Goal: Task Accomplishment & Management: Manage account settings

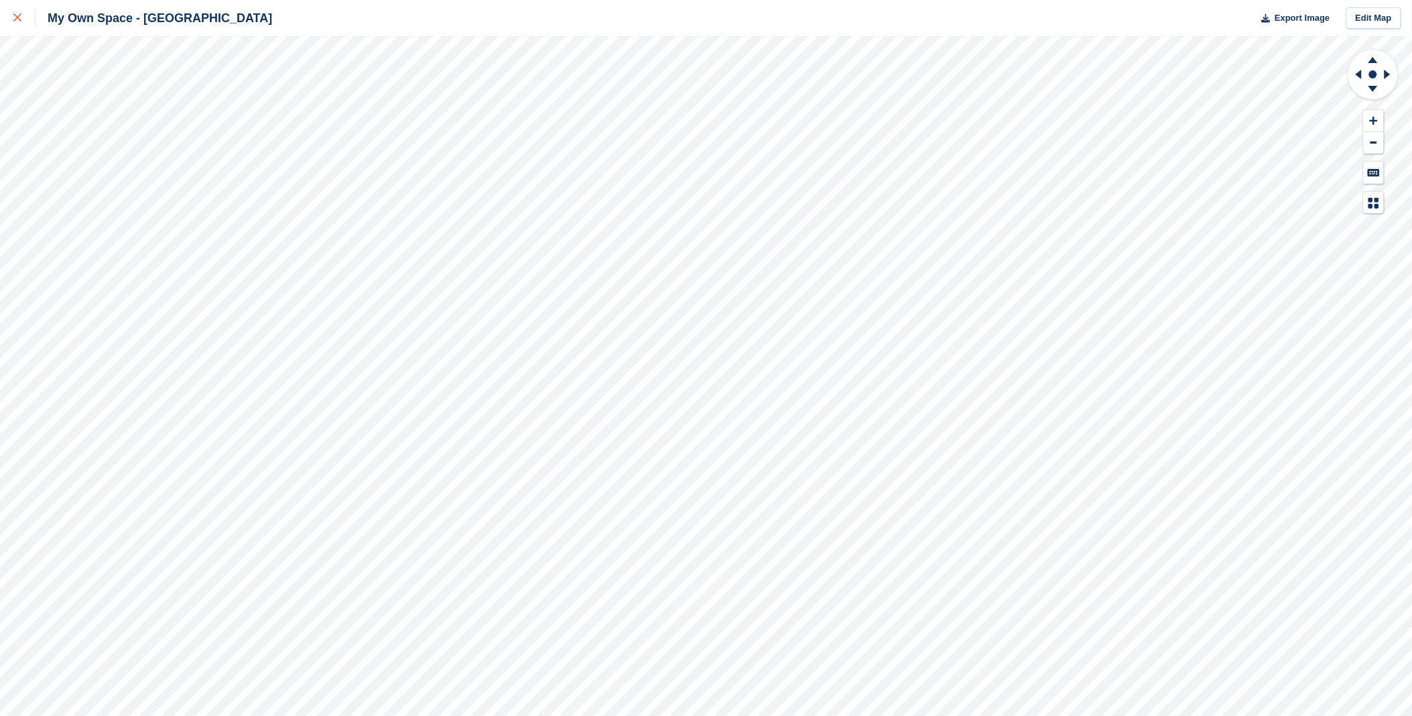
click at [13, 19] on icon at bounding box center [17, 17] width 8 height 8
click at [17, 15] on icon at bounding box center [17, 17] width 8 height 8
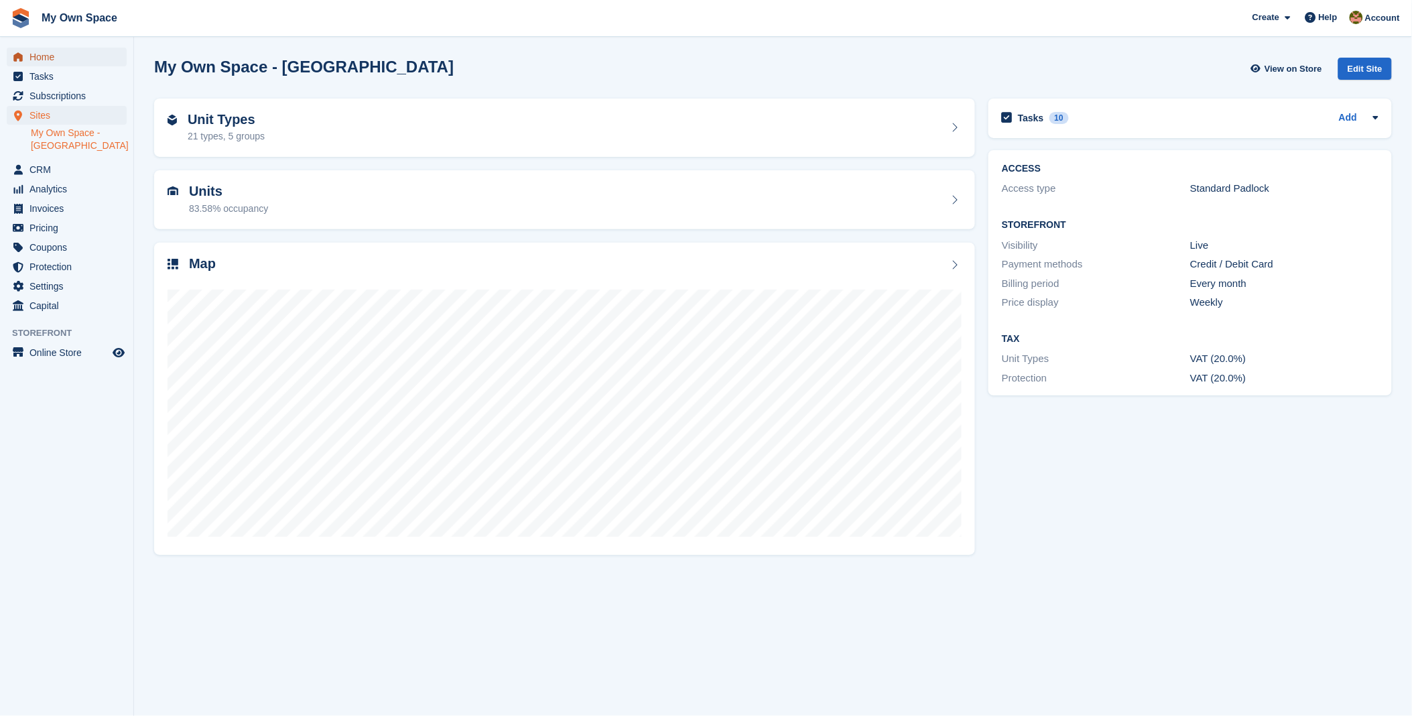
click at [48, 55] on span "Home" at bounding box center [69, 57] width 80 height 19
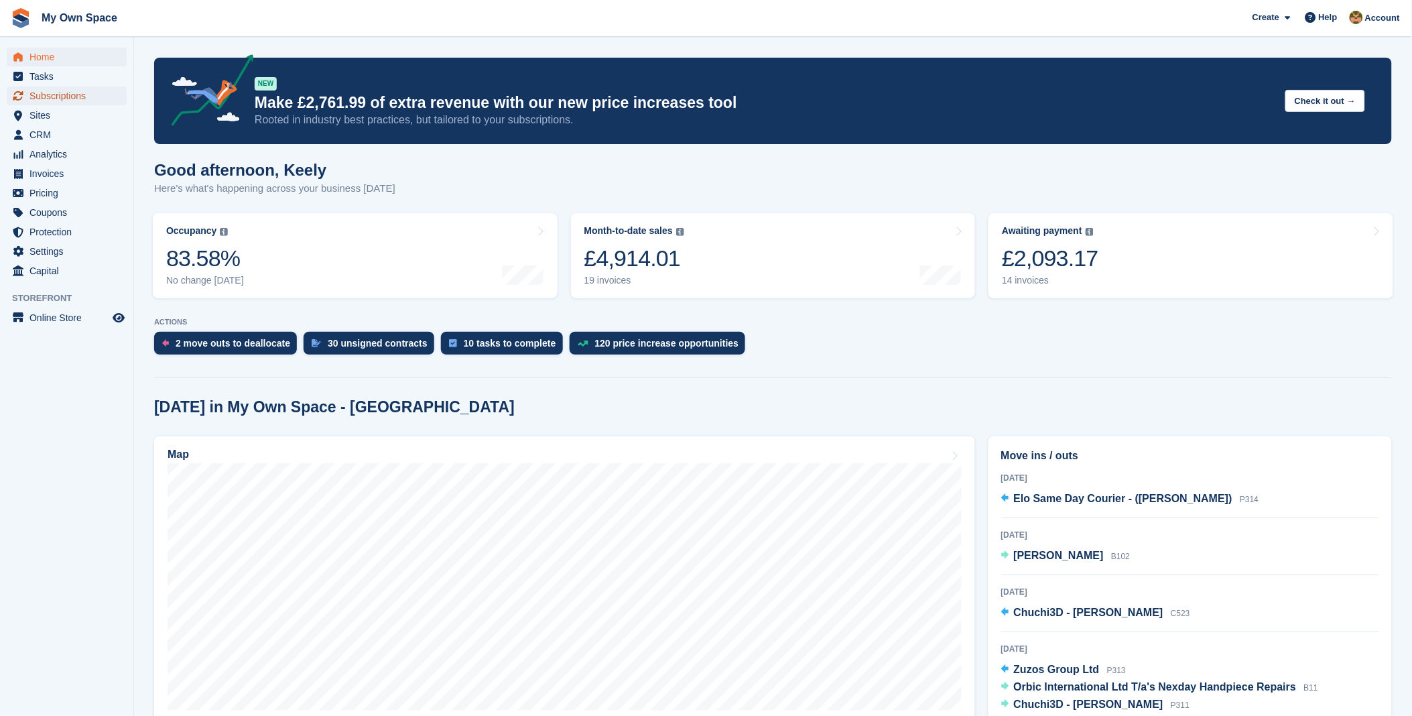
click at [56, 94] on span "Subscriptions" at bounding box center [69, 95] width 80 height 19
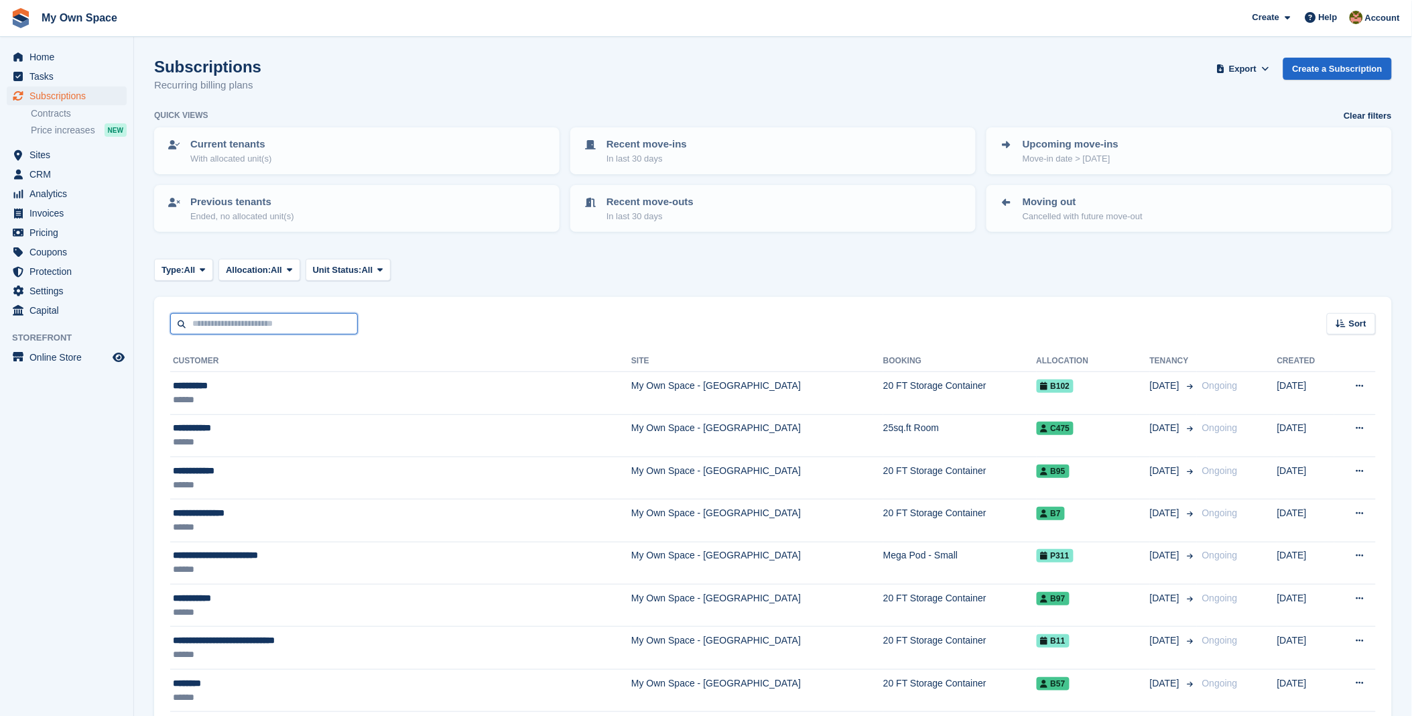
click at [273, 322] on input "text" at bounding box center [264, 324] width 188 height 22
click at [38, 58] on span "Home" at bounding box center [69, 57] width 80 height 19
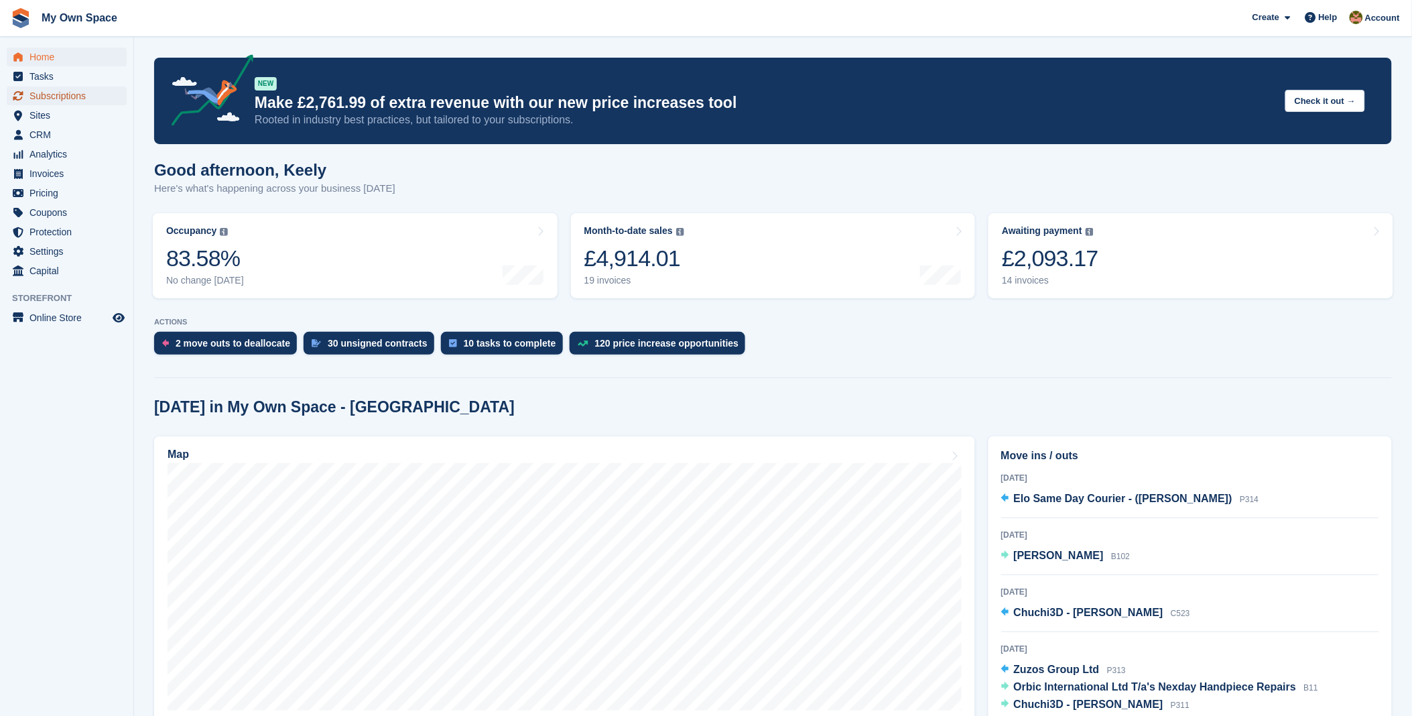
click at [58, 98] on span "Subscriptions" at bounding box center [69, 95] width 80 height 19
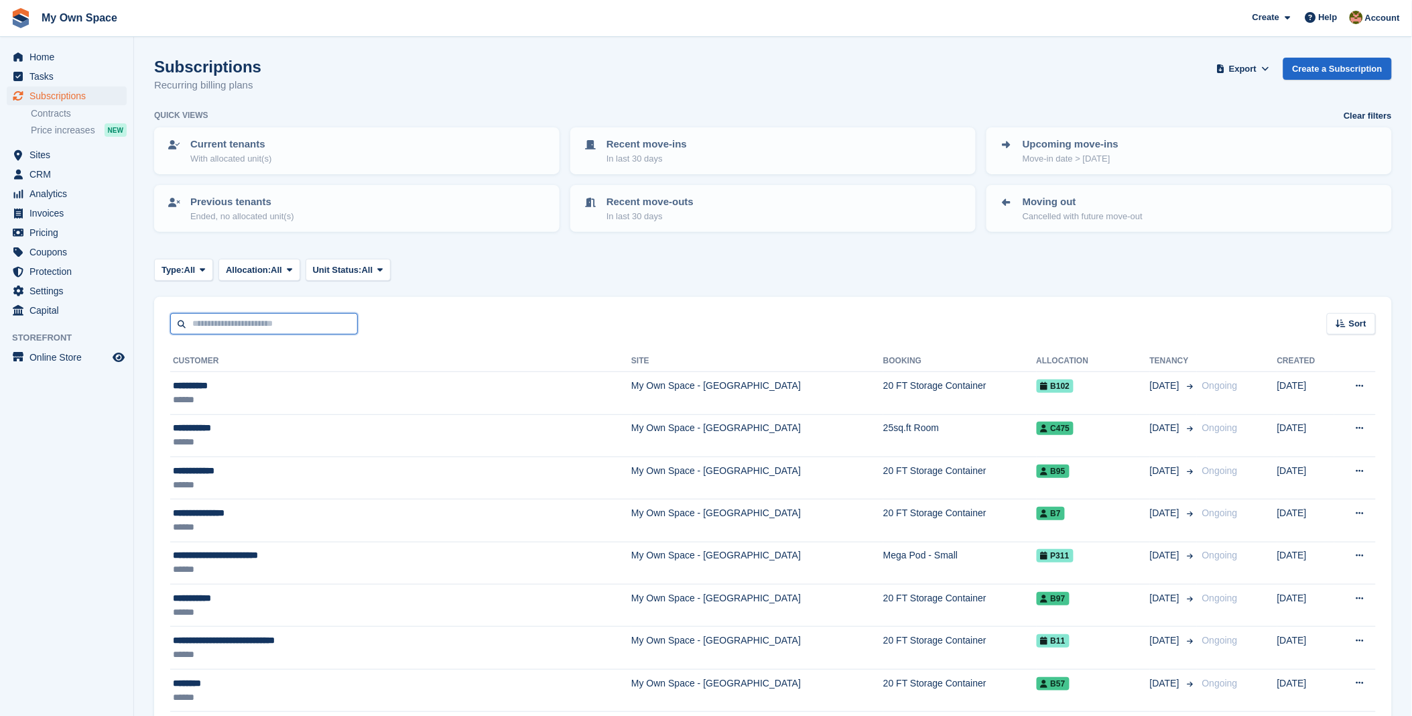
click at [249, 320] on input "text" at bounding box center [264, 324] width 188 height 22
type input "***"
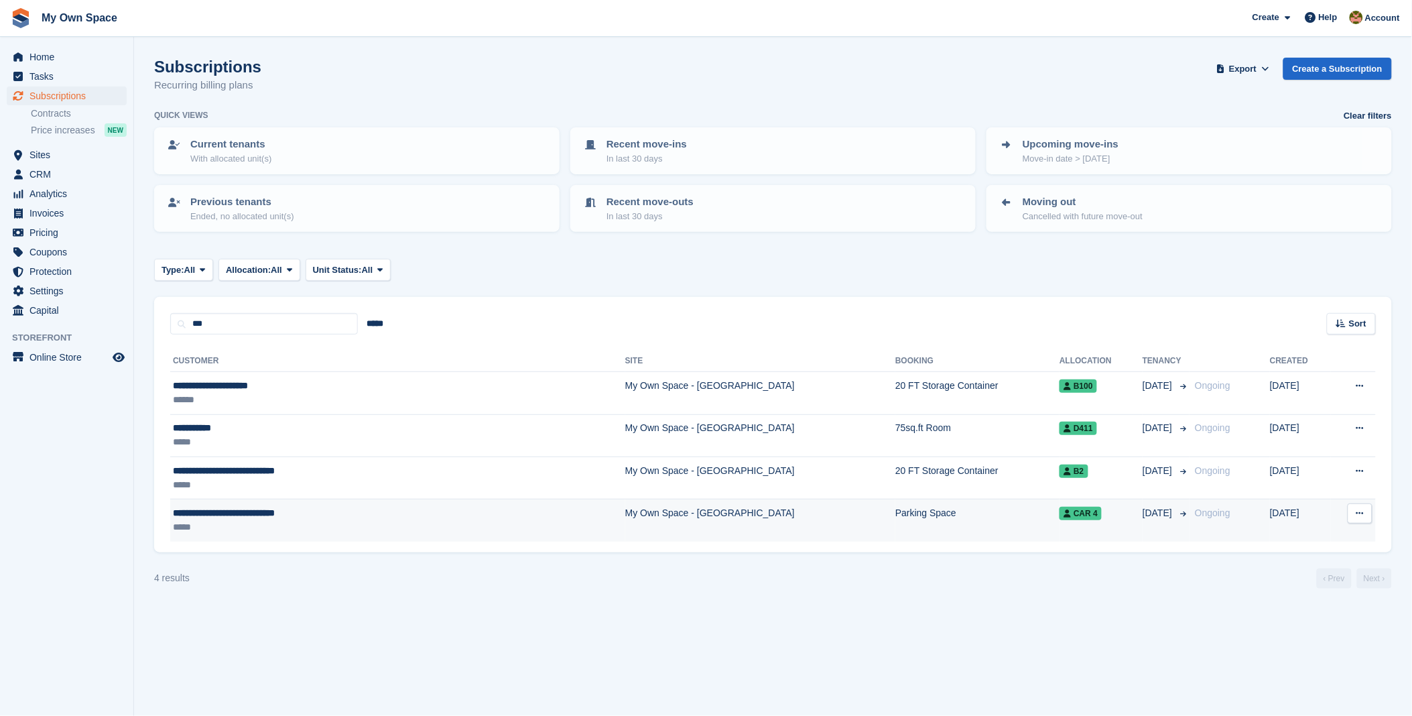
click at [255, 511] on span "**********" at bounding box center [224, 512] width 102 height 9
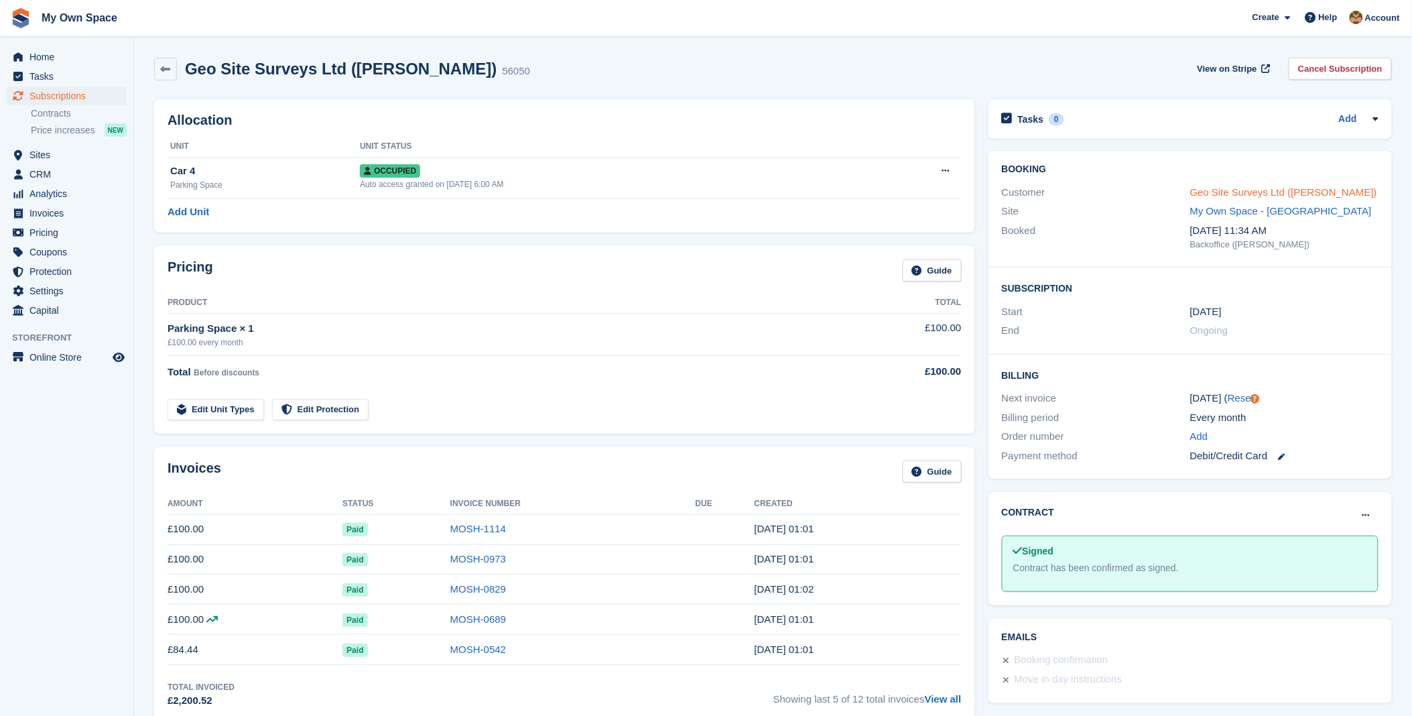
click at [1207, 191] on link "Geo Site Surveys Ltd (Tony Whittle)" at bounding box center [1283, 191] width 187 height 11
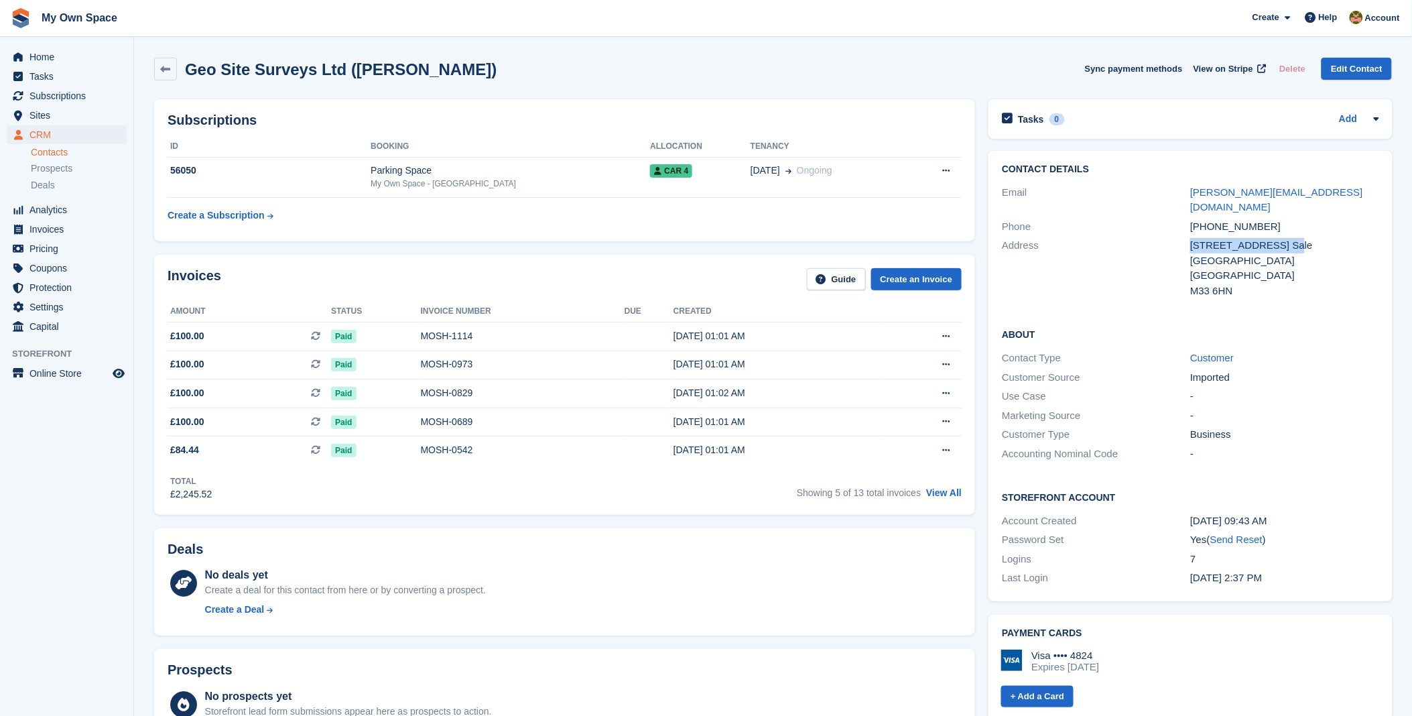
drag, startPoint x: 1285, startPoint y: 235, endPoint x: 1184, endPoint y: 236, distance: 101.2
click at [1184, 236] on div "Address 32 Mersey Road Sale Cheshire United Kingdom M33 6HN" at bounding box center [1190, 268] width 377 height 64
drag, startPoint x: 1184, startPoint y: 236, endPoint x: 1178, endPoint y: 255, distance: 19.7
click at [1171, 250] on div "Address" at bounding box center [1096, 268] width 188 height 60
click at [1332, 283] on div "M33 6HN" at bounding box center [1284, 290] width 188 height 15
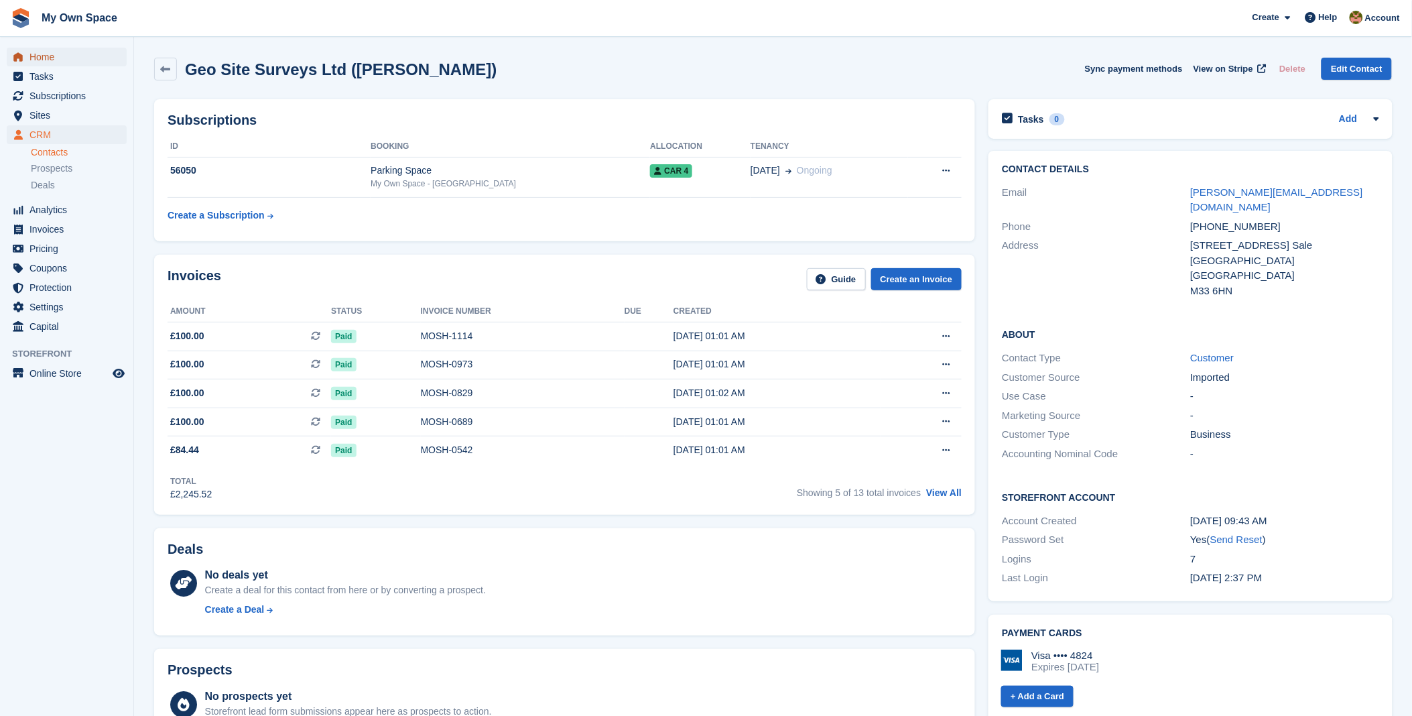
click at [63, 56] on span "Home" at bounding box center [69, 57] width 80 height 19
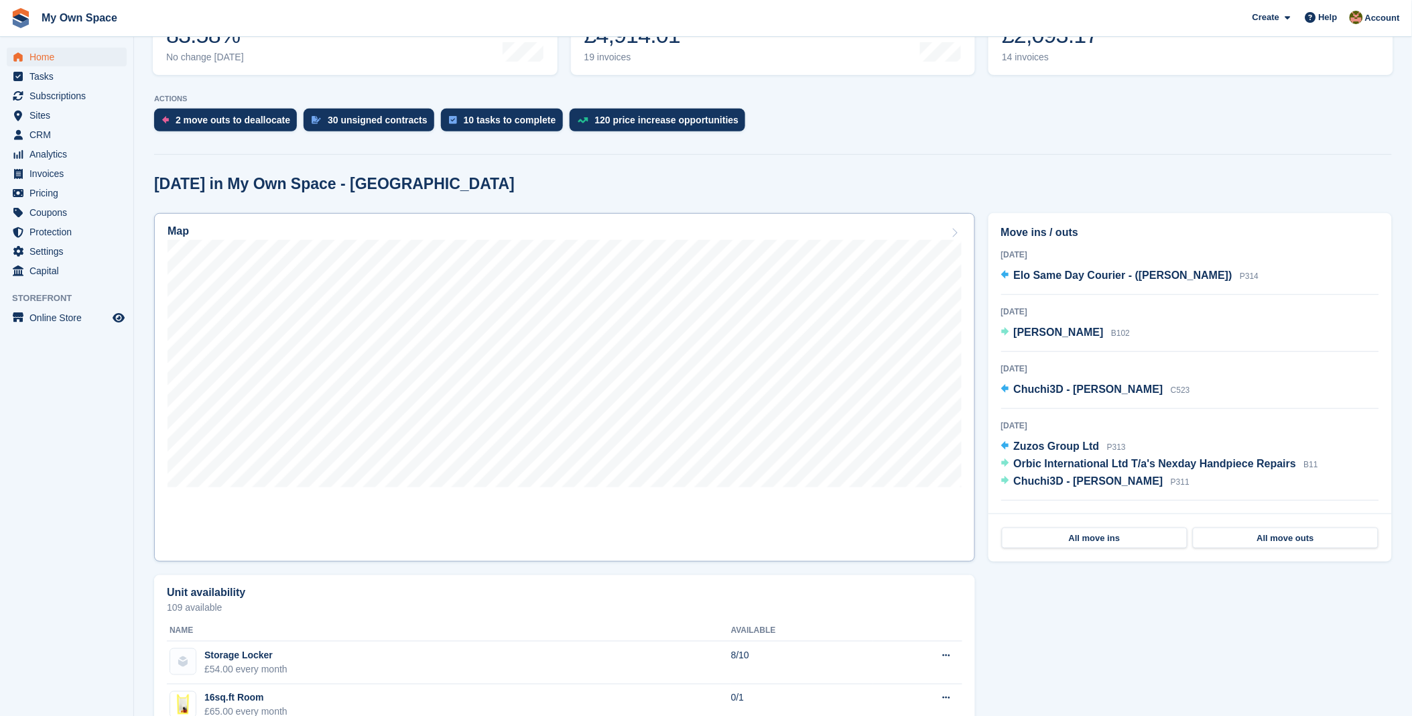
scroll to position [297, 0]
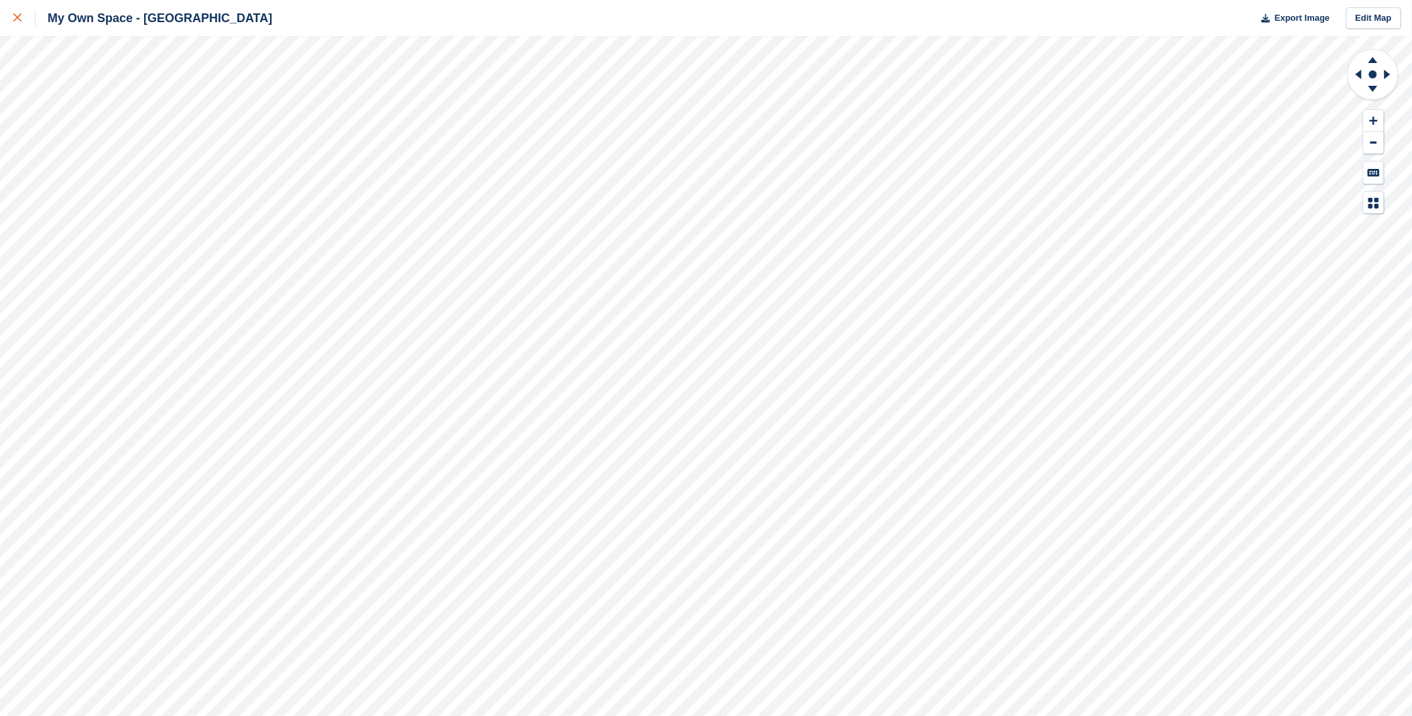
click at [21, 18] on div at bounding box center [24, 18] width 22 height 16
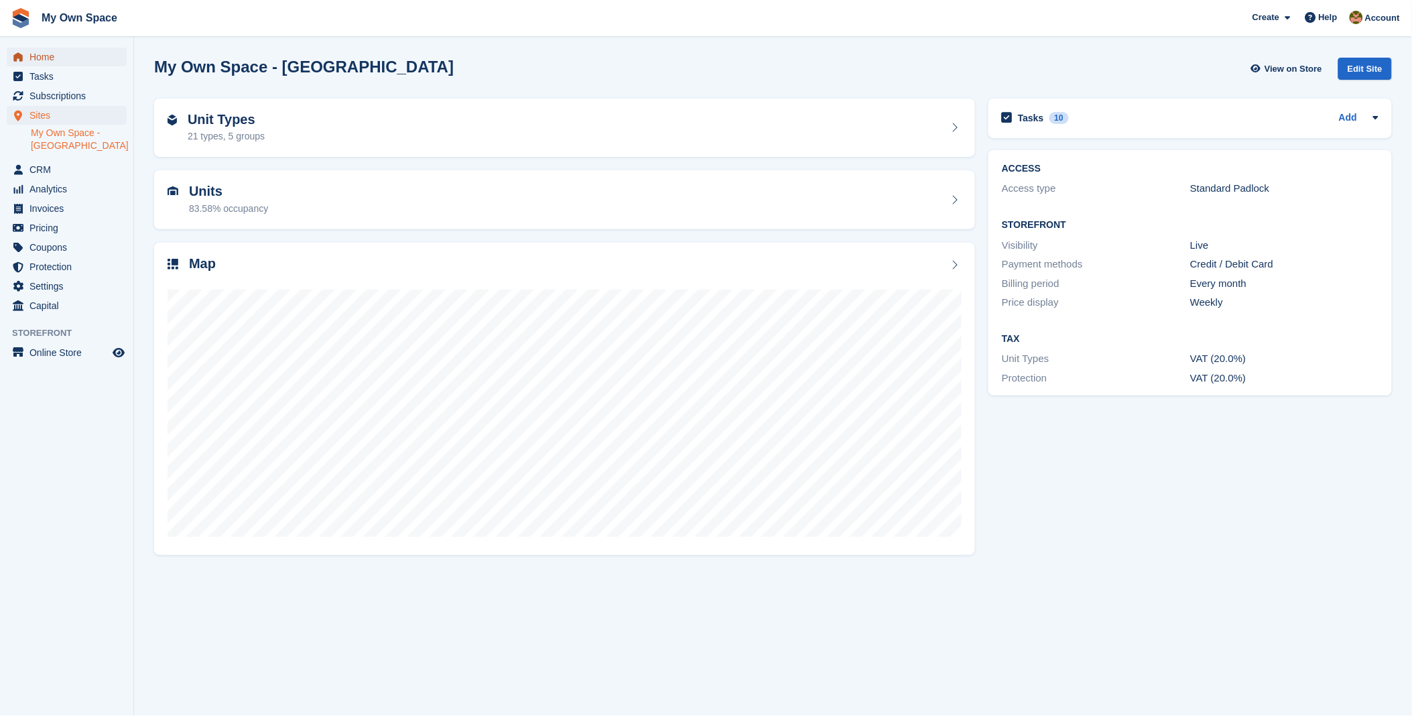
click at [52, 52] on span "Home" at bounding box center [69, 57] width 80 height 19
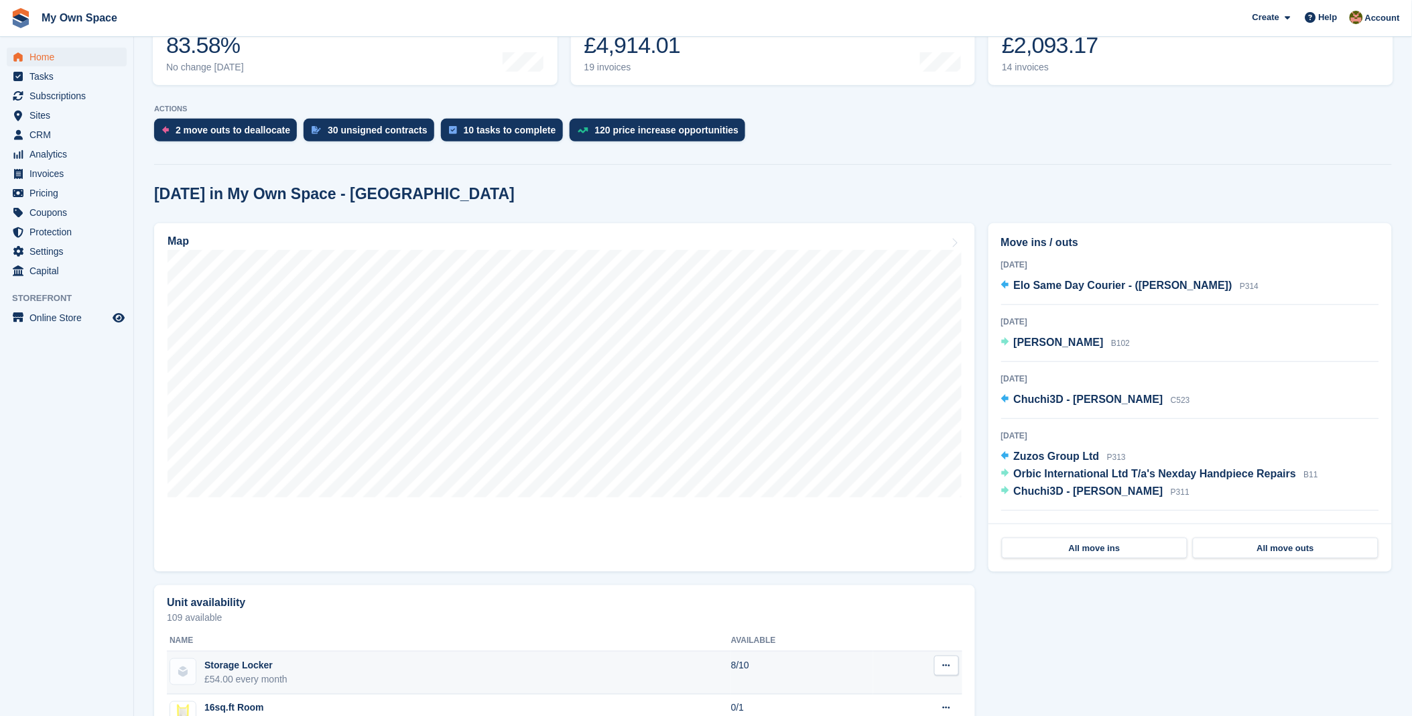
scroll to position [223, 0]
